Goal: Transaction & Acquisition: Purchase product/service

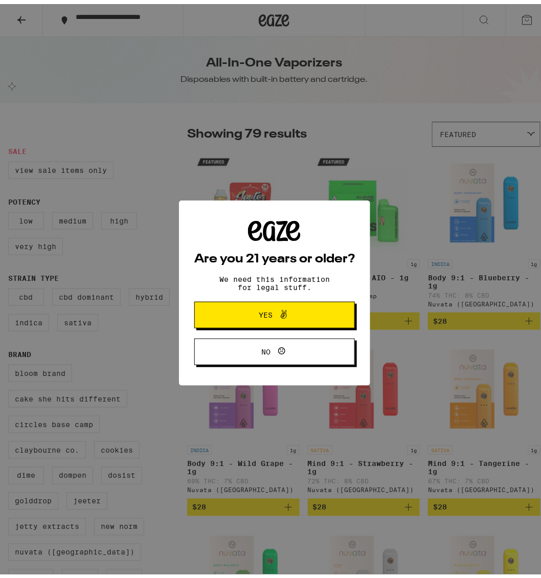
click at [295, 306] on span "Yes" at bounding box center [275, 310] width 78 height 13
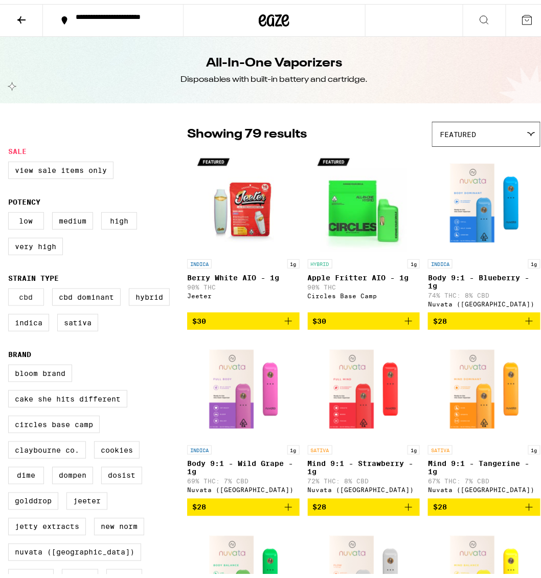
click at [34, 296] on label "CBD" at bounding box center [26, 292] width 36 height 17
click at [11, 286] on input "CBD" at bounding box center [10, 286] width 1 height 1
checkbox input "true"
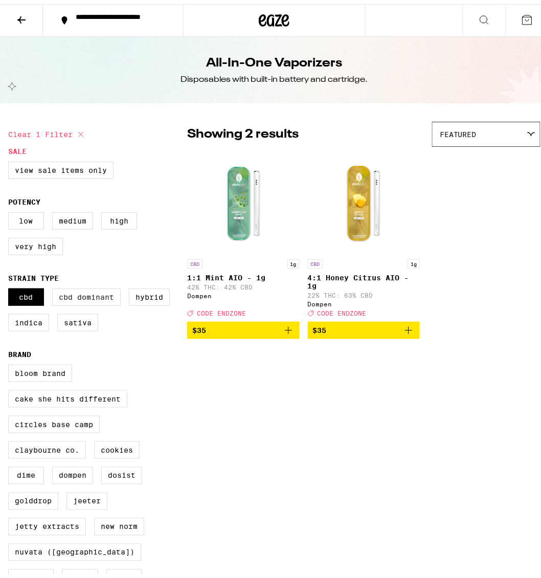
click at [64, 300] on label "CBD Dominant" at bounding box center [86, 292] width 69 height 17
click at [11, 286] on input "CBD Dominant" at bounding box center [10, 286] width 1 height 1
checkbox input "true"
click at [140, 302] on label "Hybrid" at bounding box center [149, 292] width 41 height 17
click at [11, 286] on input "Hybrid" at bounding box center [10, 286] width 1 height 1
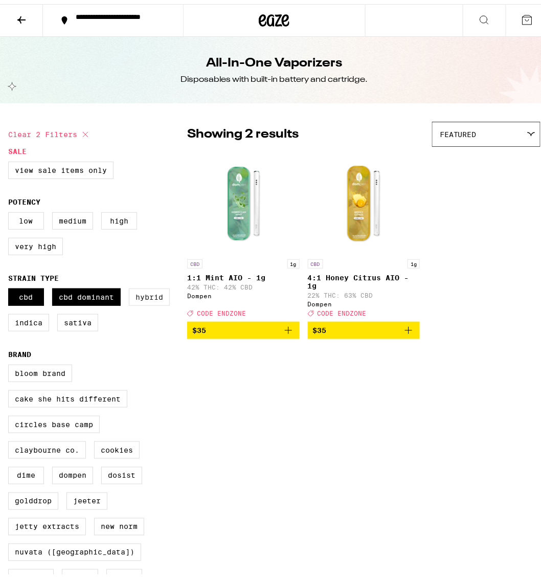
checkbox input "true"
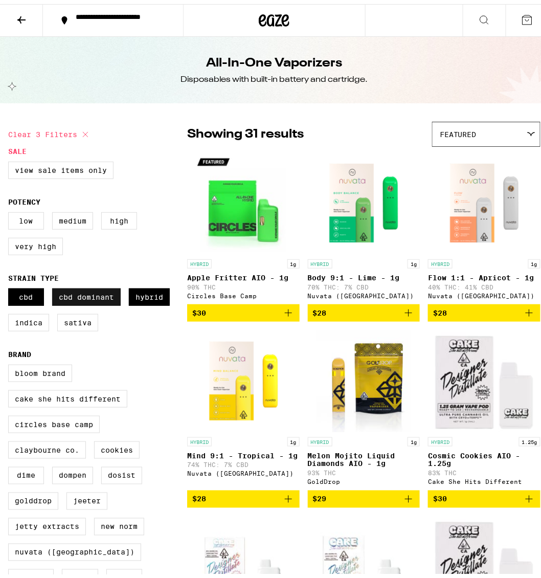
click at [96, 302] on label "CBD Dominant" at bounding box center [86, 292] width 69 height 17
click at [11, 286] on input "CBD Dominant" at bounding box center [10, 286] width 1 height 1
checkbox input "false"
click at [29, 224] on label "Low" at bounding box center [26, 216] width 36 height 17
click at [11, 210] on input "Low" at bounding box center [10, 210] width 1 height 1
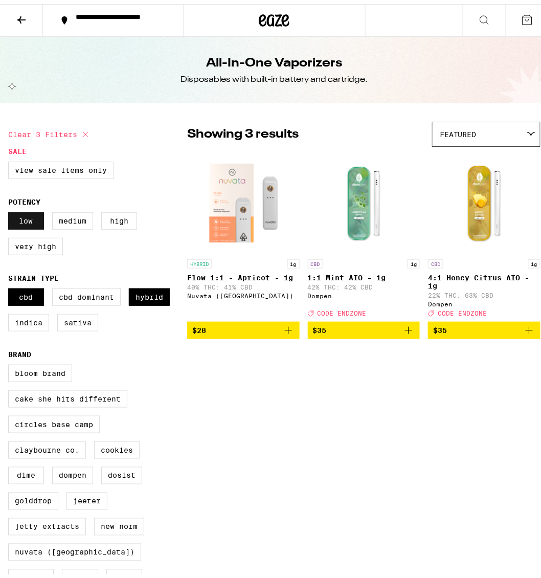
click at [13, 221] on label "Low" at bounding box center [26, 216] width 36 height 17
click at [11, 210] on input "Low" at bounding box center [10, 210] width 1 height 1
checkbox input "false"
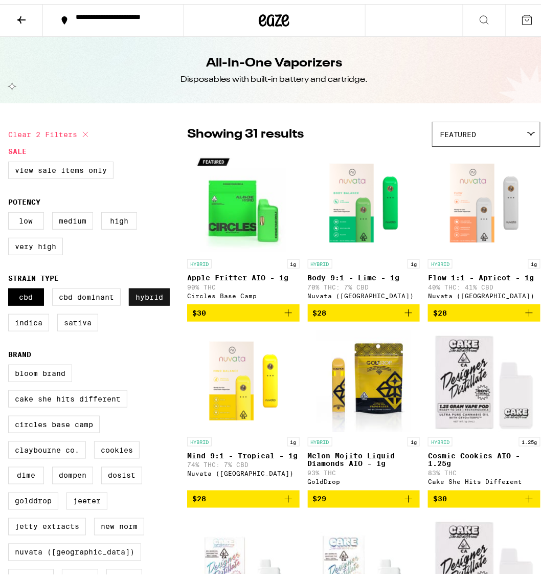
click at [134, 298] on label "Hybrid" at bounding box center [149, 292] width 41 height 17
click at [11, 286] on input "Hybrid" at bounding box center [10, 286] width 1 height 1
checkbox input "false"
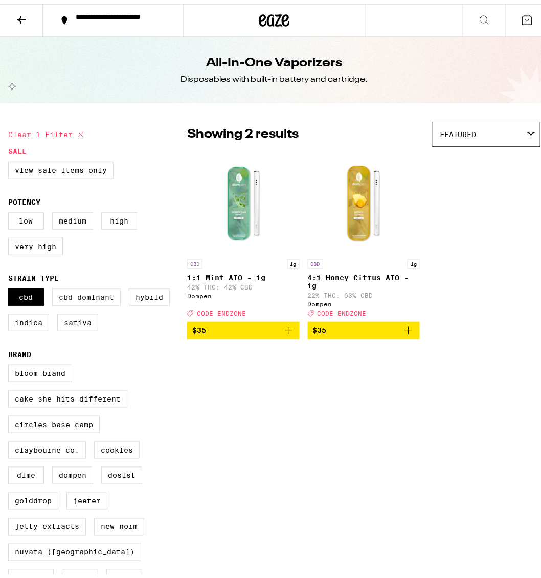
click at [82, 294] on label "CBD Dominant" at bounding box center [86, 292] width 69 height 17
click at [11, 286] on input "CBD Dominant" at bounding box center [10, 286] width 1 height 1
click at [357, 204] on img "Open page for 4:1 Honey Citrus AIO - 1g from Dompen" at bounding box center [363, 199] width 102 height 102
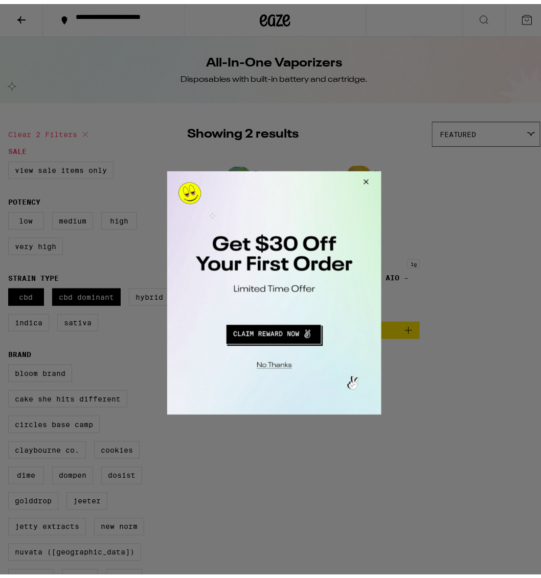
click at [367, 181] on button "Close Modal" at bounding box center [364, 183] width 28 height 25
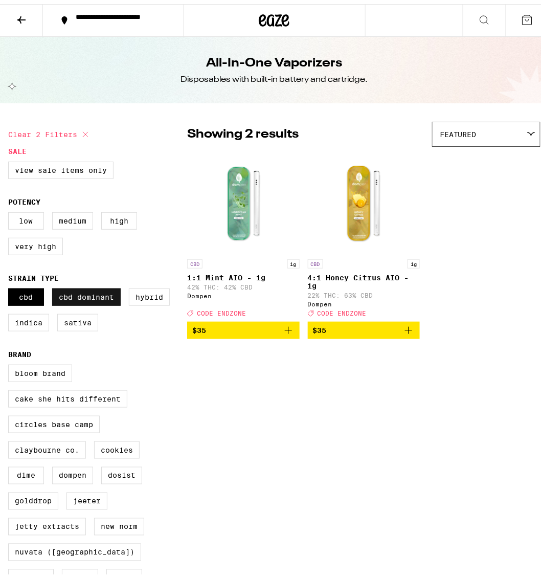
drag, startPoint x: 77, startPoint y: 297, endPoint x: 72, endPoint y: 300, distance: 5.7
click at [77, 298] on label "CBD Dominant" at bounding box center [86, 292] width 69 height 17
click at [11, 286] on input "CBD Dominant" at bounding box center [10, 286] width 1 height 1
checkbox input "false"
click at [31, 302] on label "CBD" at bounding box center [26, 292] width 36 height 17
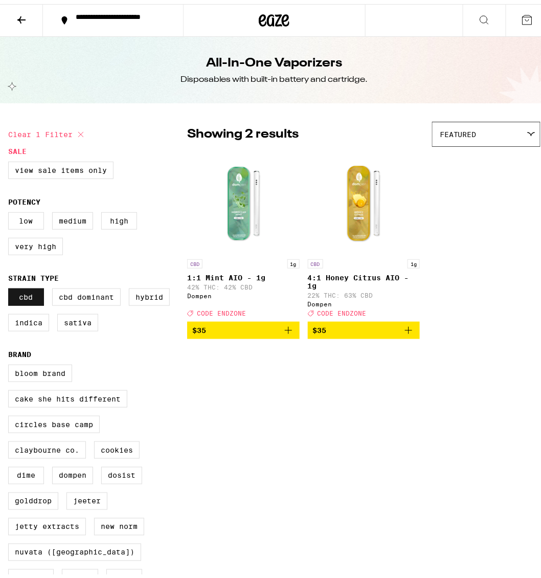
click at [11, 286] on input "CBD" at bounding box center [10, 286] width 1 height 1
checkbox input "false"
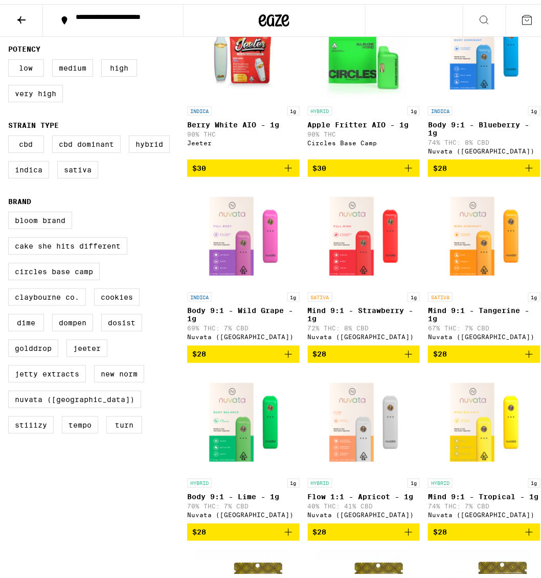
scroll to position [153, 0]
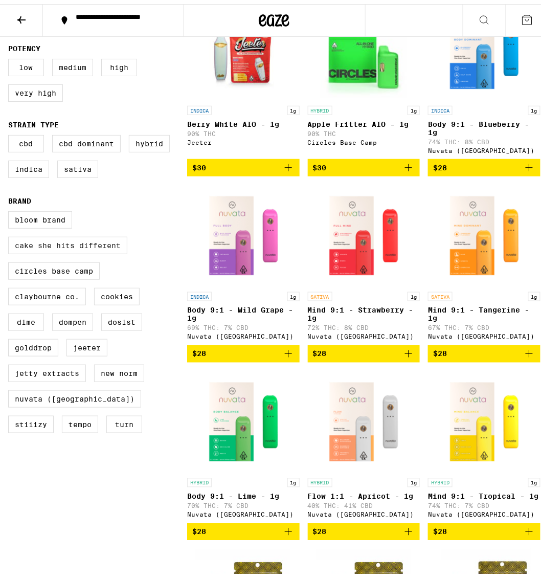
click at [97, 250] on label "Cake She Hits Different" at bounding box center [67, 241] width 119 height 17
click at [11, 209] on input "Cake She Hits Different" at bounding box center [10, 209] width 1 height 1
checkbox input "true"
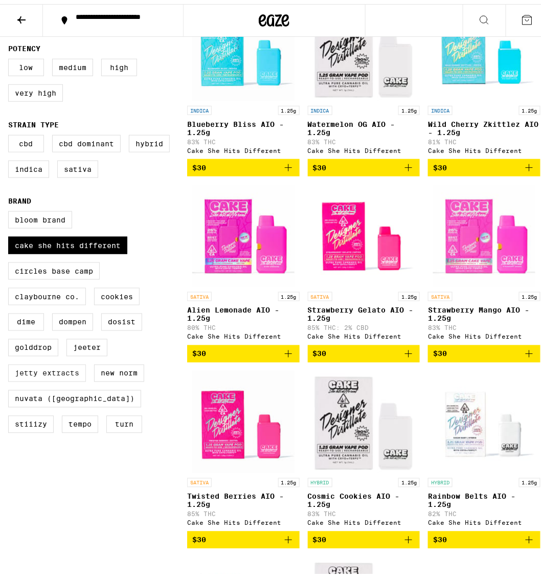
click at [79, 378] on label "Jetty Extracts" at bounding box center [47, 368] width 78 height 17
click at [11, 209] on input "Jetty Extracts" at bounding box center [10, 209] width 1 height 1
checkbox input "true"
click at [54, 412] on label "STIIIZY" at bounding box center [30, 420] width 45 height 17
click at [11, 209] on input "STIIIZY" at bounding box center [10, 209] width 1 height 1
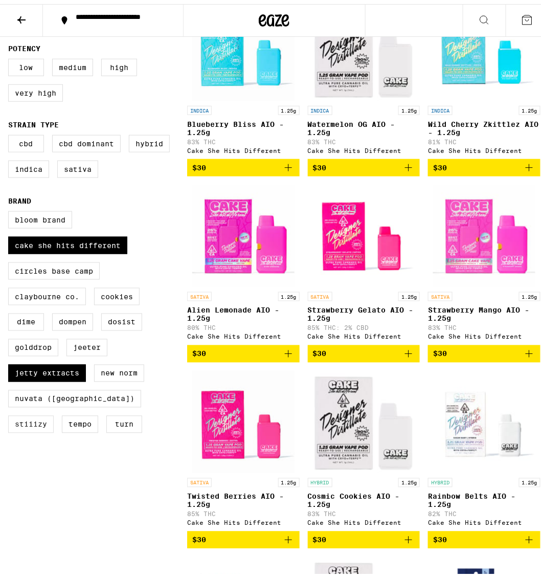
checkbox input "true"
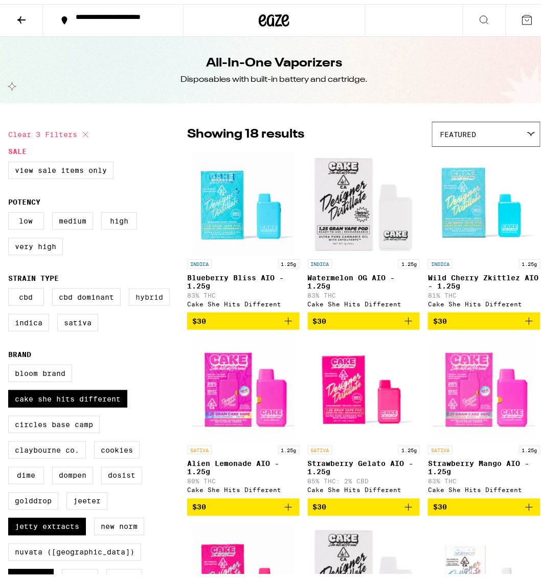
click at [139, 302] on label "Hybrid" at bounding box center [149, 292] width 41 height 17
click at [11, 286] on input "Hybrid" at bounding box center [10, 286] width 1 height 1
checkbox input "true"
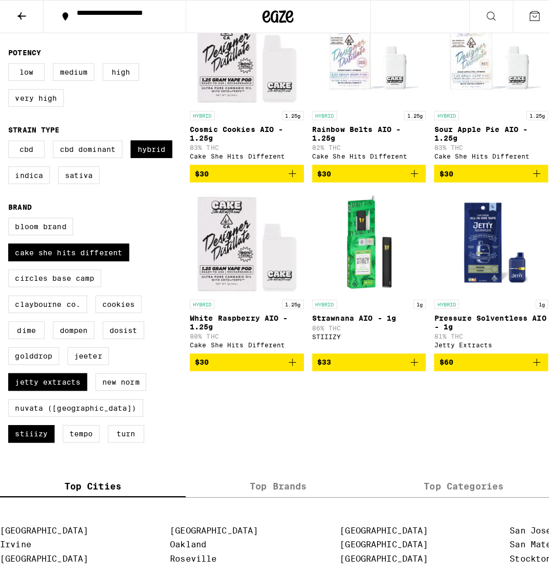
scroll to position [153, 0]
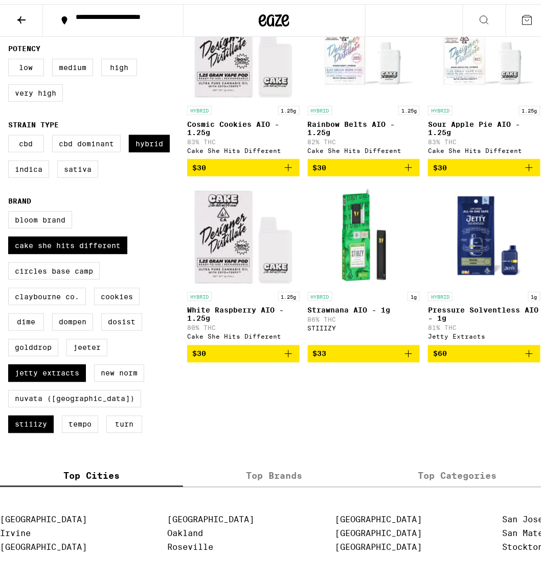
click at [247, 258] on img "Open page for White Raspberry AIO - 1.25g from Cake She Hits Different" at bounding box center [243, 231] width 102 height 102
